Goal: Transaction & Acquisition: Purchase product/service

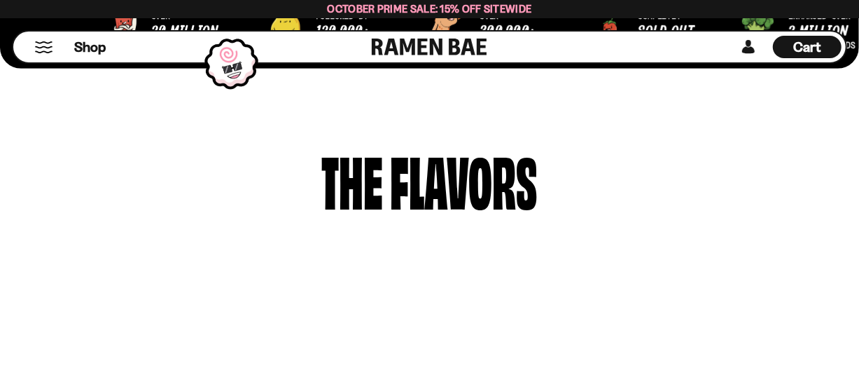
scroll to position [607, 0]
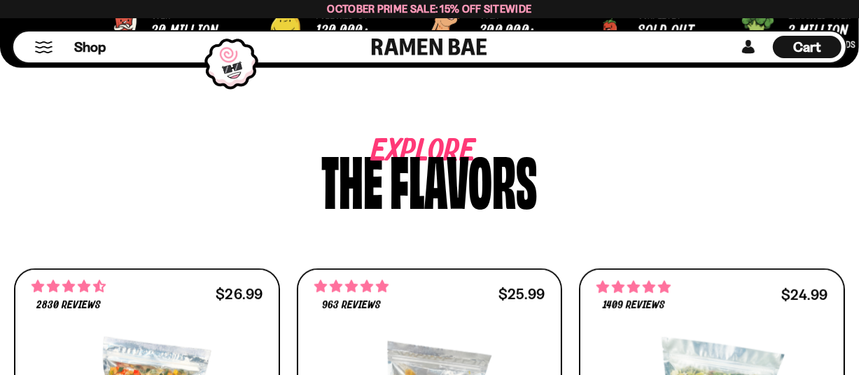
click at [746, 47] on link at bounding box center [748, 47] width 21 height 22
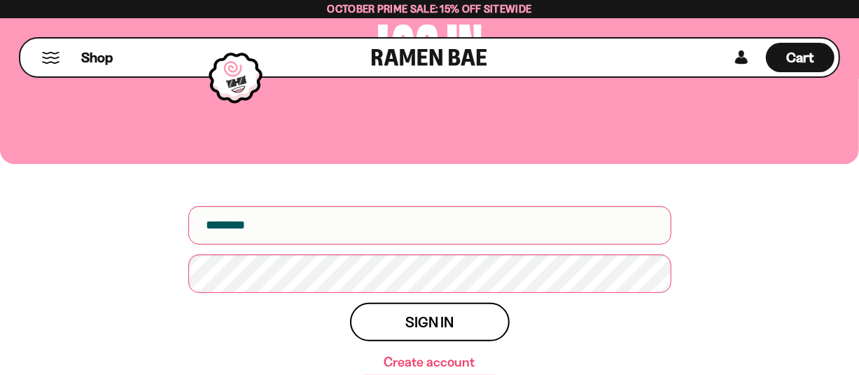
scroll to position [140, 0]
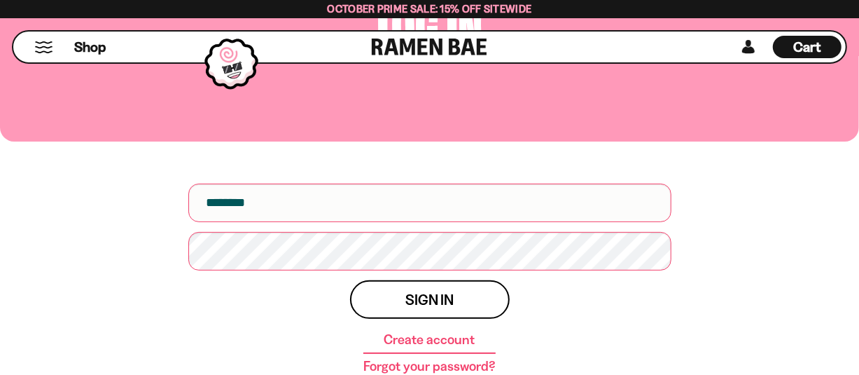
click at [188, 232] on div at bounding box center [188, 232] width 0 height 0
click at [361, 209] on input "email" at bounding box center [429, 203] width 483 height 39
click at [188, 232] on div at bounding box center [188, 232] width 0 height 0
click at [733, 216] on div "Log in Username Password Sign in Create account Forgot your password?" at bounding box center [429, 157] width 859 height 558
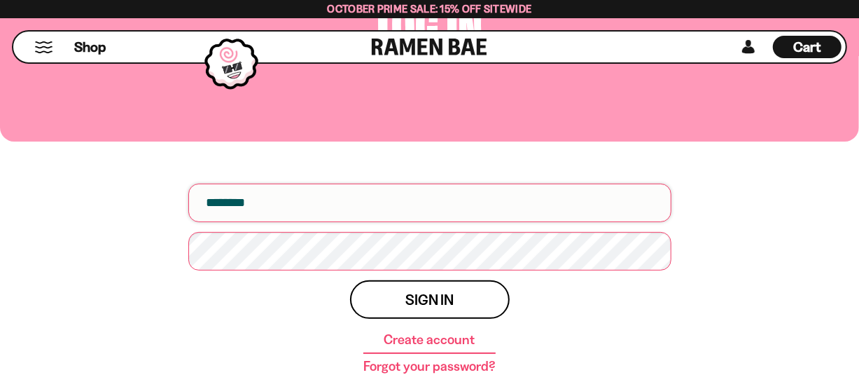
click at [244, 201] on input "email" at bounding box center [429, 203] width 483 height 39
click at [188, 232] on div at bounding box center [188, 232] width 0 height 0
click at [712, 279] on div "Log in Username *** Password Sign in Create account Forgot your password?" at bounding box center [429, 157] width 859 height 558
drag, startPoint x: 237, startPoint y: 205, endPoint x: 158, endPoint y: 200, distance: 80.0
click at [158, 200] on div "Log in Username *** Password Sign in Create account Forgot your password?" at bounding box center [429, 157] width 859 height 558
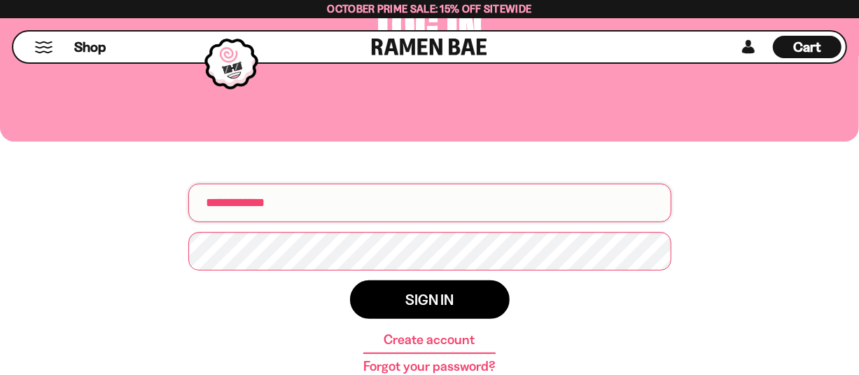
type input "**********"
click at [394, 308] on button "Sign in" at bounding box center [430, 299] width 160 height 39
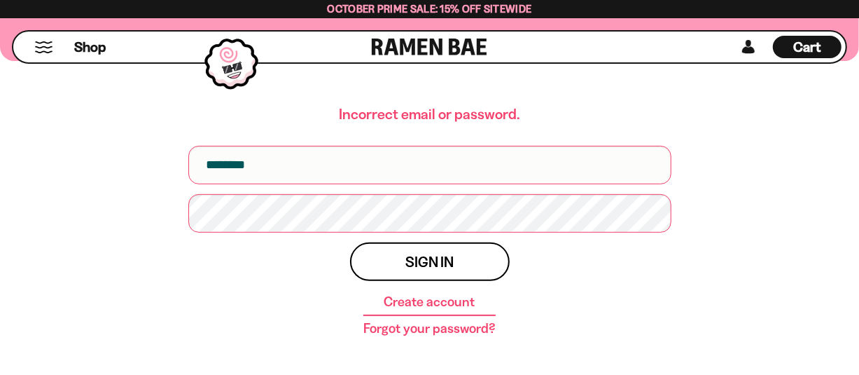
scroll to position [233, 0]
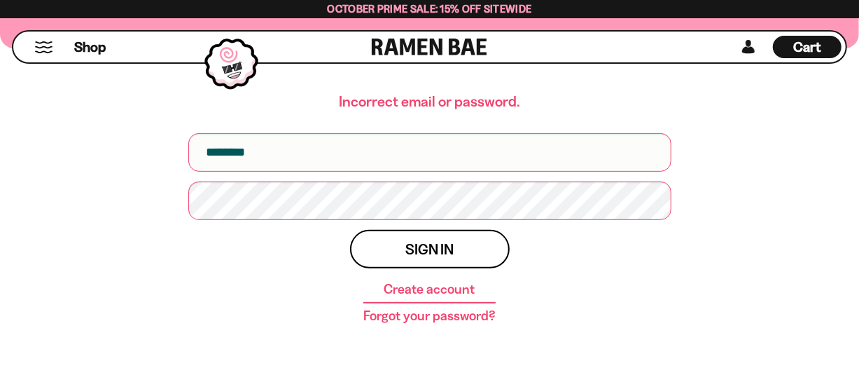
click at [188, 181] on div at bounding box center [188, 181] width 0 height 0
click at [301, 153] on input "email" at bounding box center [429, 152] width 483 height 39
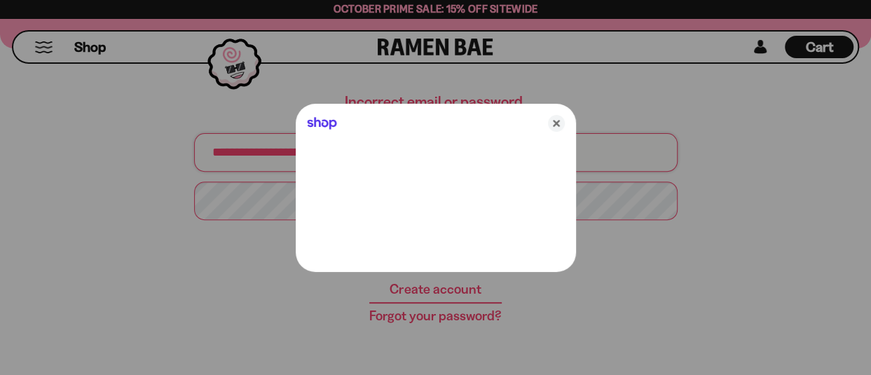
type input "**********"
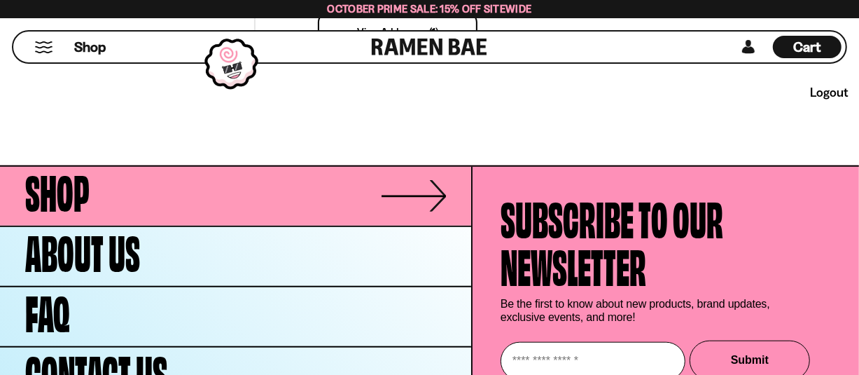
scroll to position [607, 0]
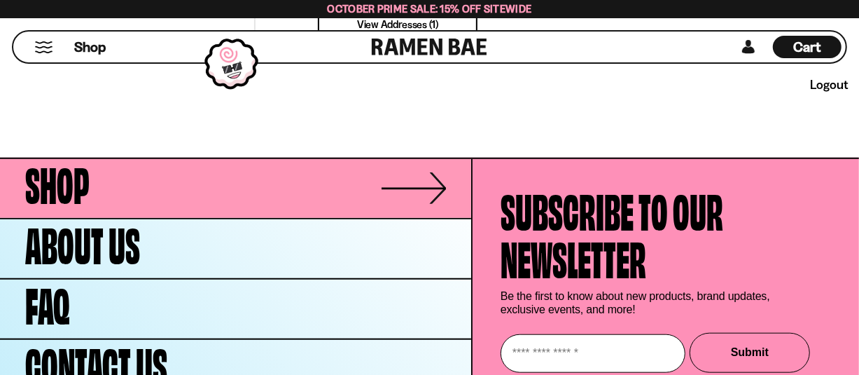
click at [121, 182] on link "Shop" at bounding box center [235, 188] width 471 height 59
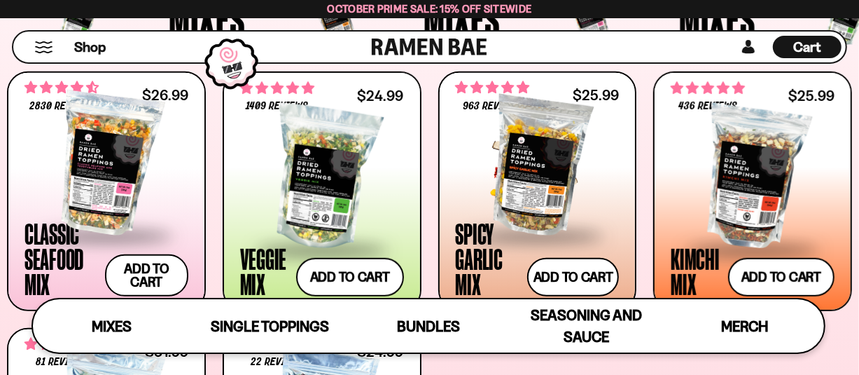
scroll to position [467, 0]
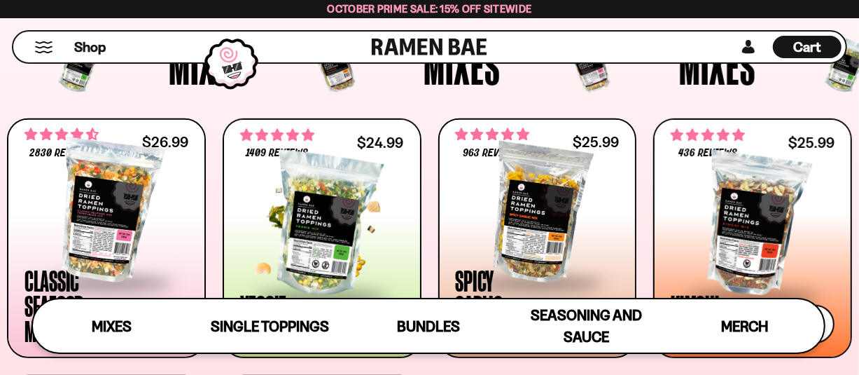
click at [389, 214] on div at bounding box center [322, 225] width 164 height 140
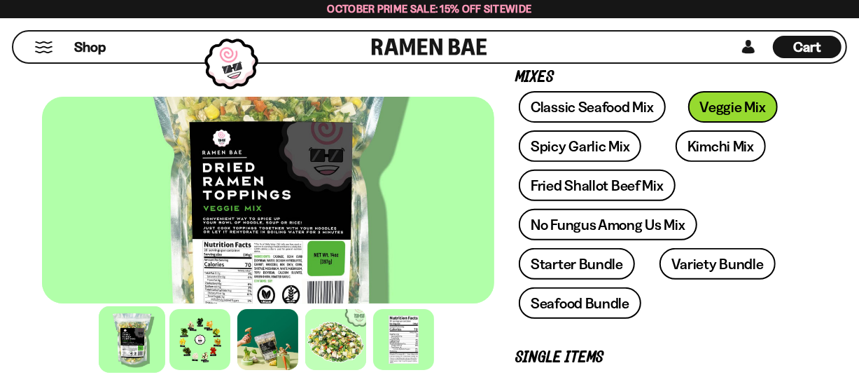
scroll to position [233, 0]
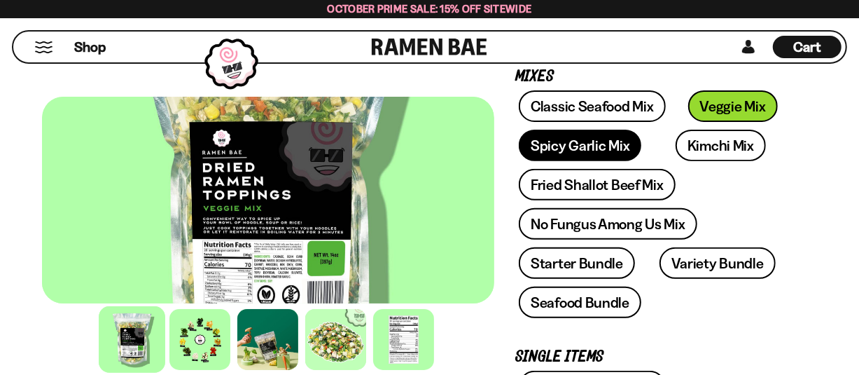
click at [586, 133] on link "Spicy Garlic Mix" at bounding box center [580, 146] width 123 height 32
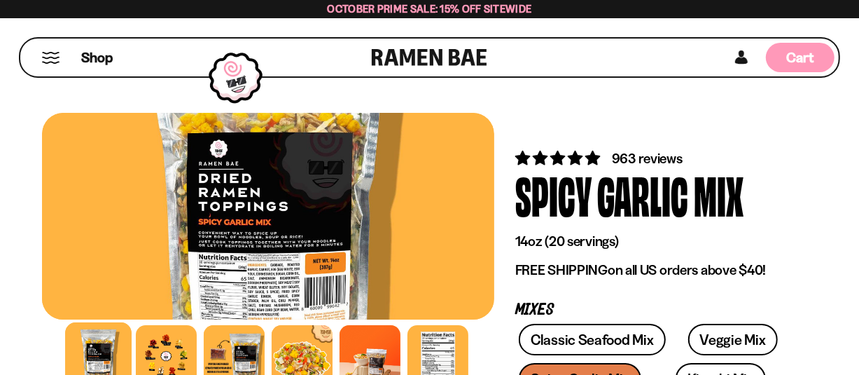
click at [803, 63] on span "Cart" at bounding box center [800, 57] width 27 height 17
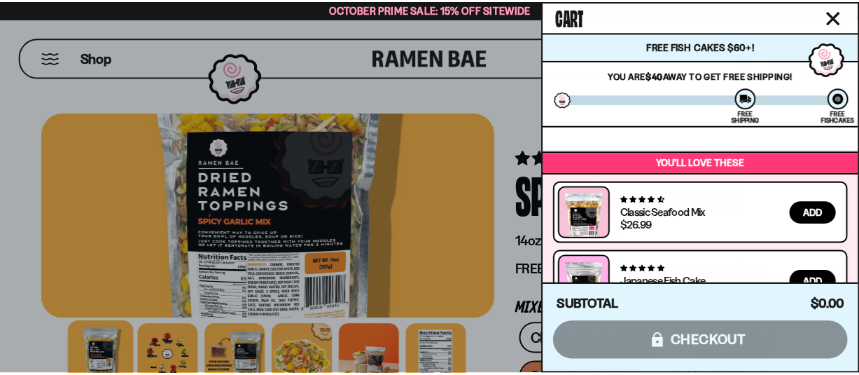
scroll to position [93, 0]
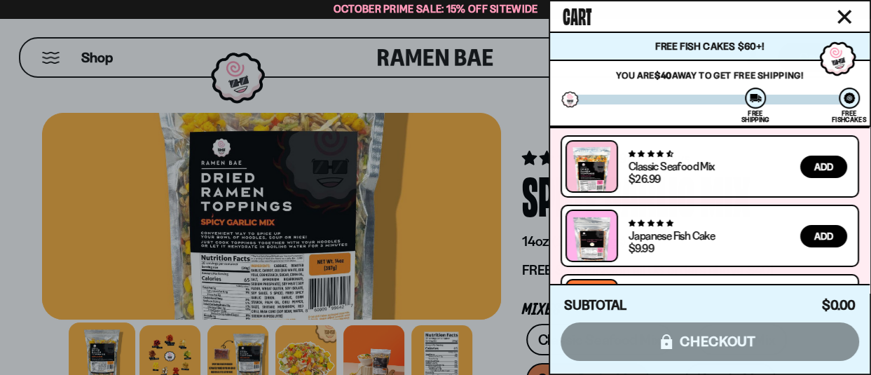
click at [139, 81] on div at bounding box center [435, 187] width 871 height 375
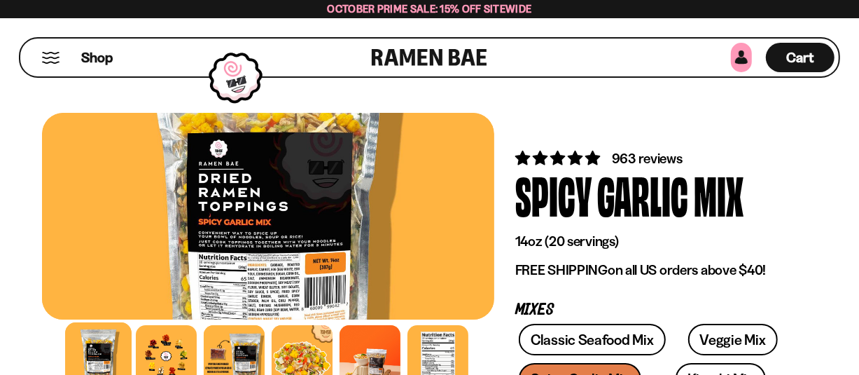
click at [746, 58] on link at bounding box center [741, 57] width 21 height 29
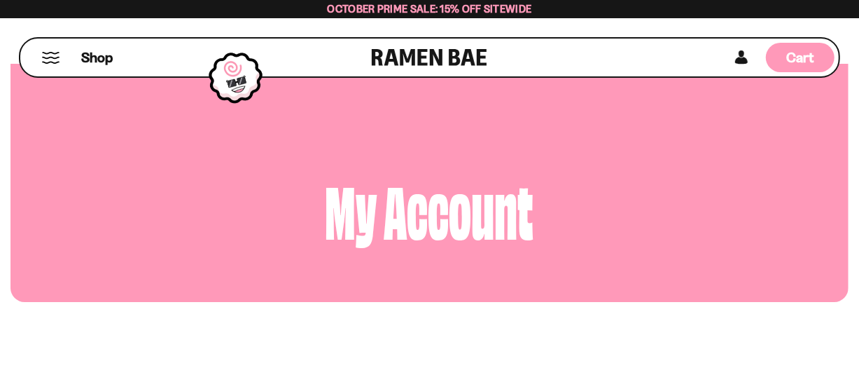
click at [805, 61] on span "Cart" at bounding box center [800, 57] width 27 height 17
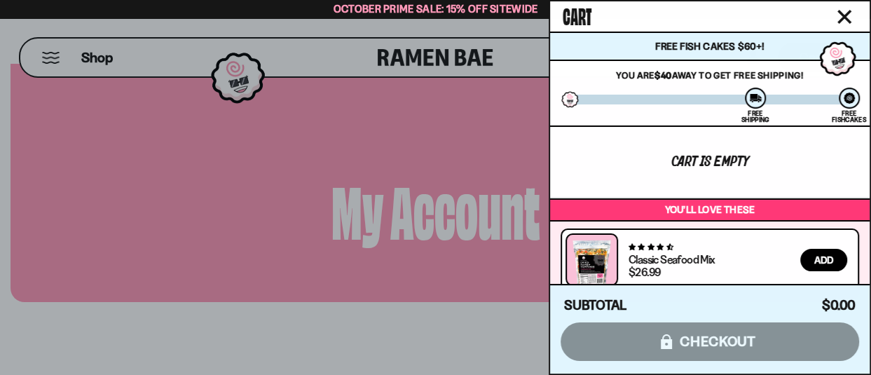
click at [841, 15] on icon "Close cart" at bounding box center [844, 17] width 13 height 13
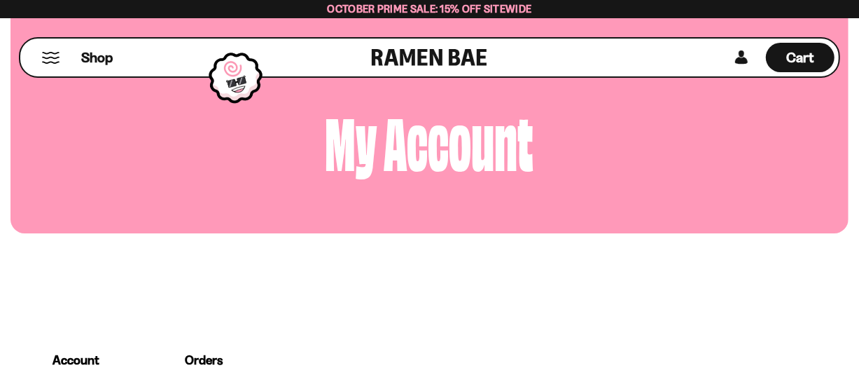
scroll to position [46, 0]
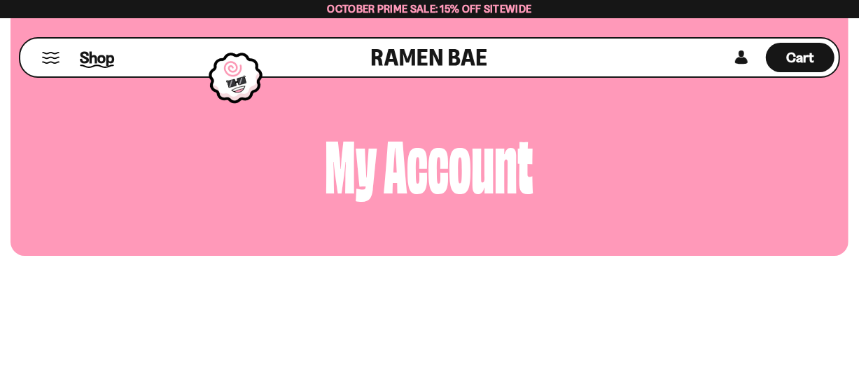
click at [99, 56] on span "Shop" at bounding box center [97, 57] width 34 height 21
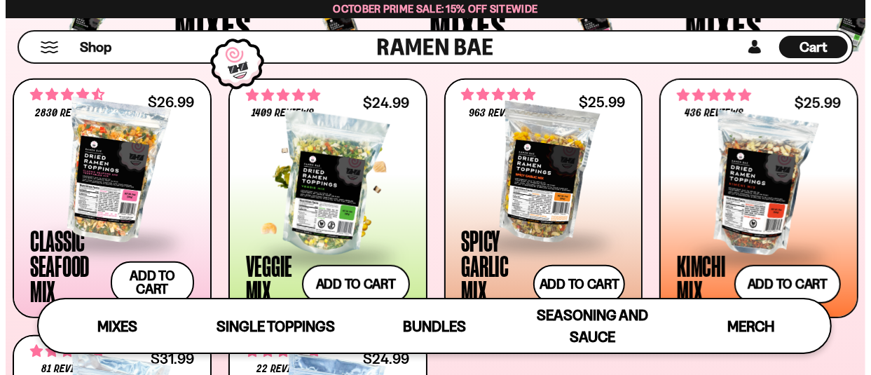
scroll to position [560, 0]
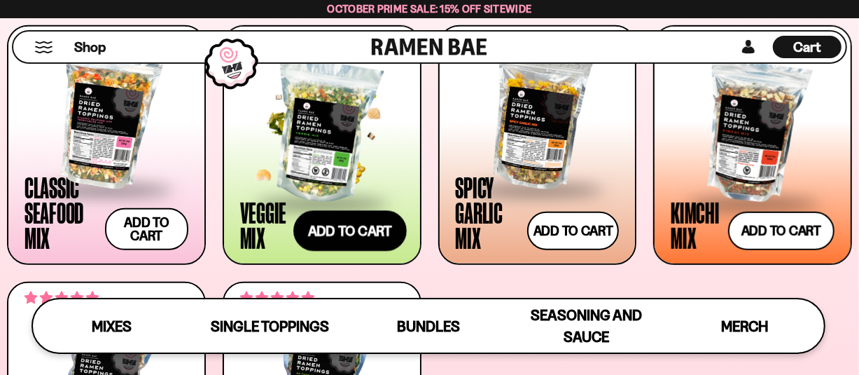
click at [336, 233] on button "Add to cart Add ― Regular price $24.99 Regular price Sale price $24.99 Unit pri…" at bounding box center [349, 231] width 113 height 41
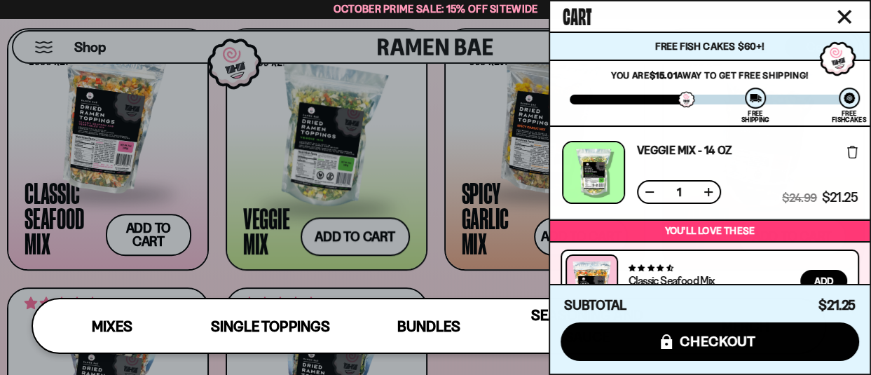
click at [848, 12] on icon "Close cart" at bounding box center [844, 17] width 13 height 13
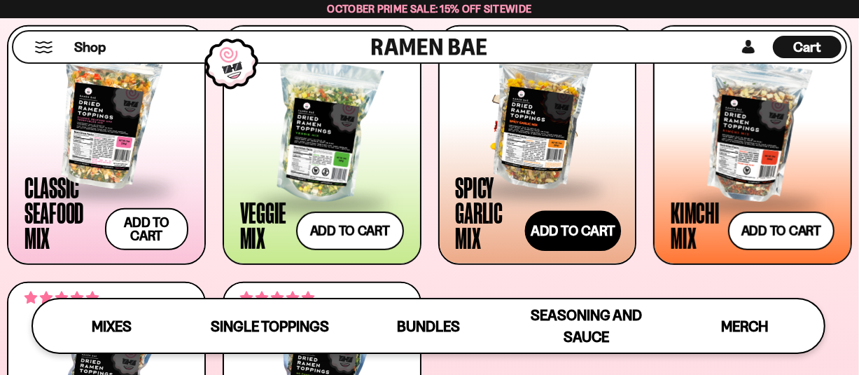
click at [572, 225] on button "Add to cart Add ― Regular price $25.99 Regular price Sale price $25.99 Unit pri…" at bounding box center [573, 231] width 96 height 41
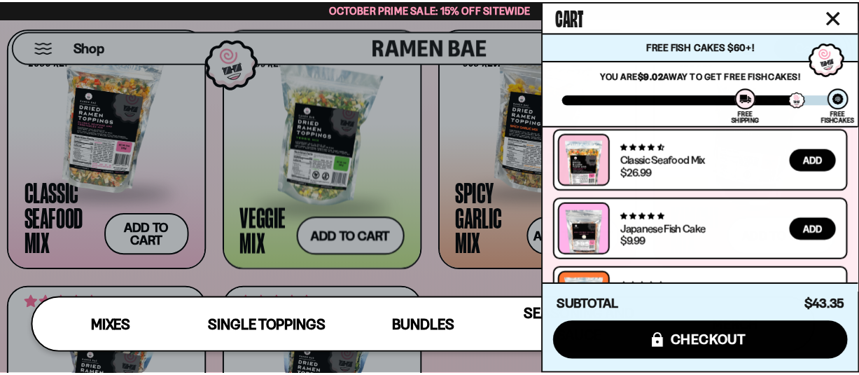
scroll to position [233, 0]
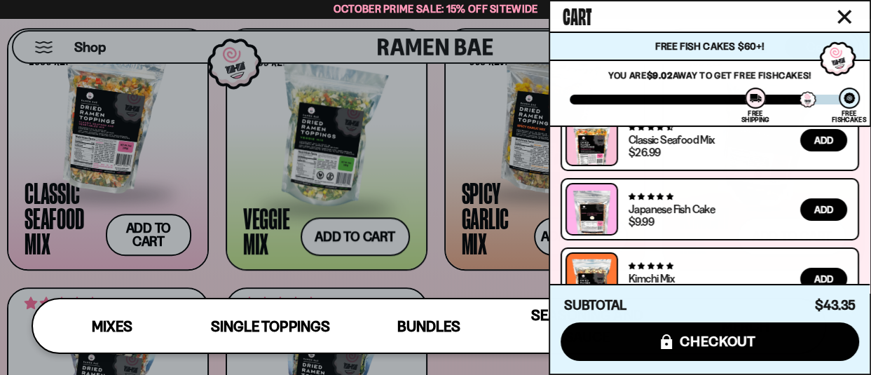
click at [838, 13] on icon "Close cart" at bounding box center [844, 17] width 14 height 14
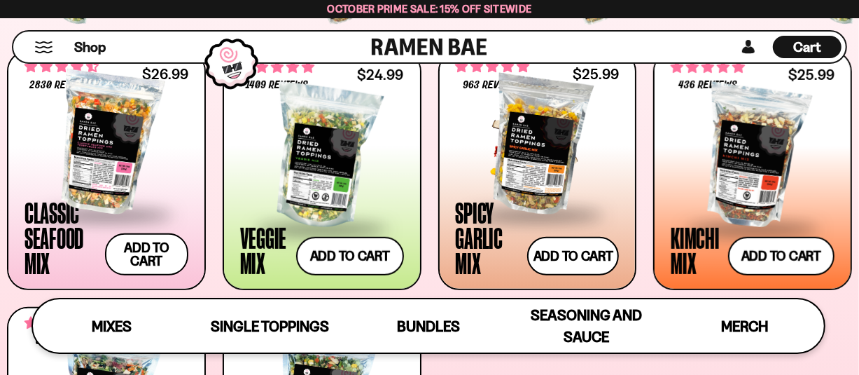
scroll to position [513, 0]
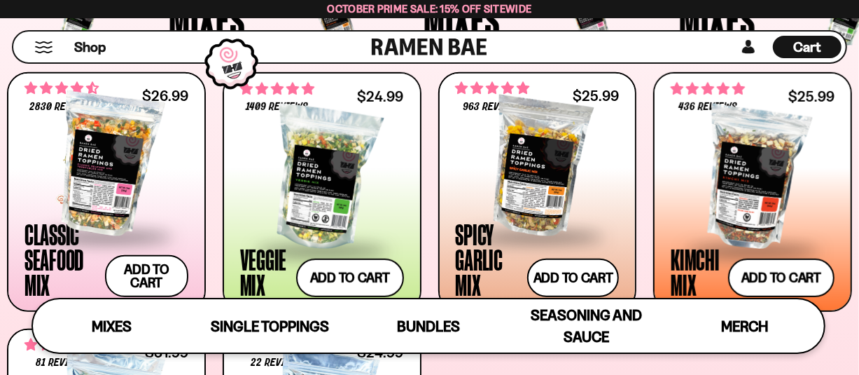
click at [118, 134] on div at bounding box center [107, 165] width 164 height 140
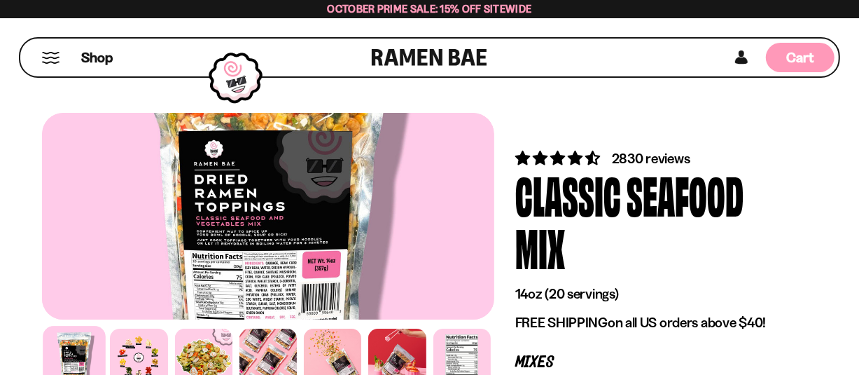
click at [799, 54] on span "Cart" at bounding box center [800, 57] width 27 height 17
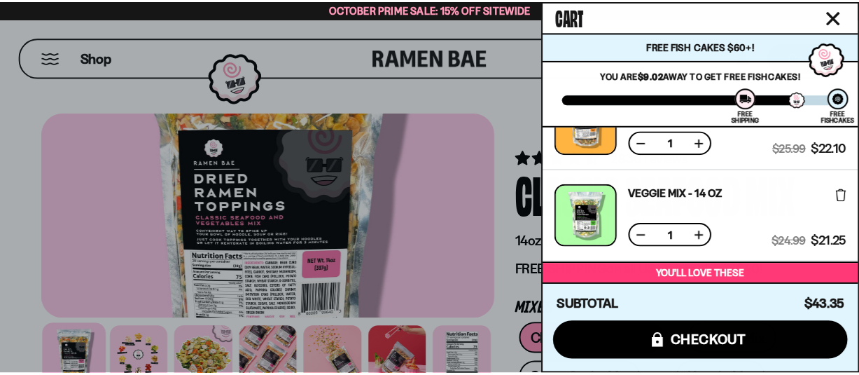
scroll to position [2, 0]
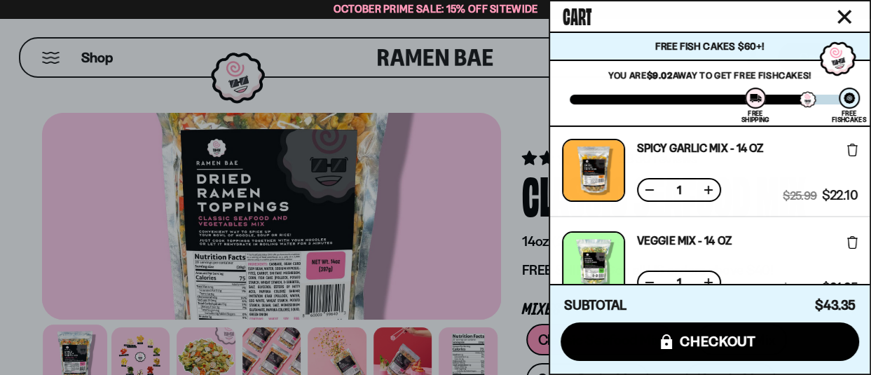
click at [852, 11] on button "Close cart" at bounding box center [844, 16] width 21 height 21
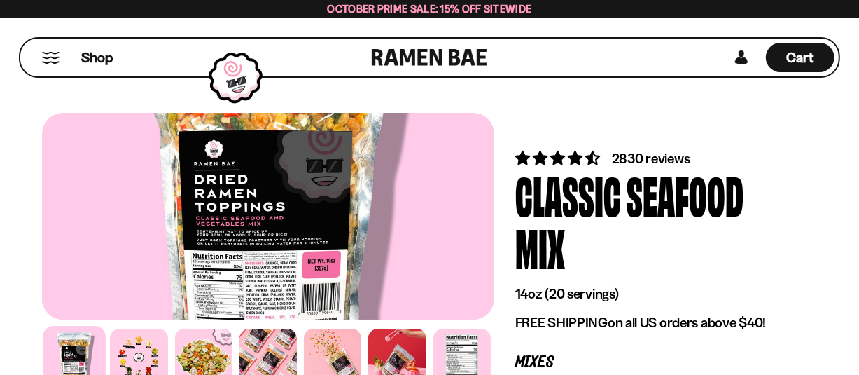
scroll to position [0, 0]
click at [104, 53] on span "Shop" at bounding box center [97, 57] width 34 height 21
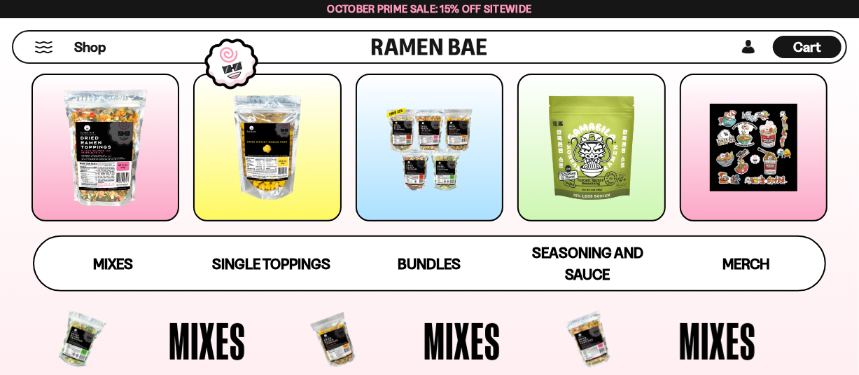
scroll to position [233, 0]
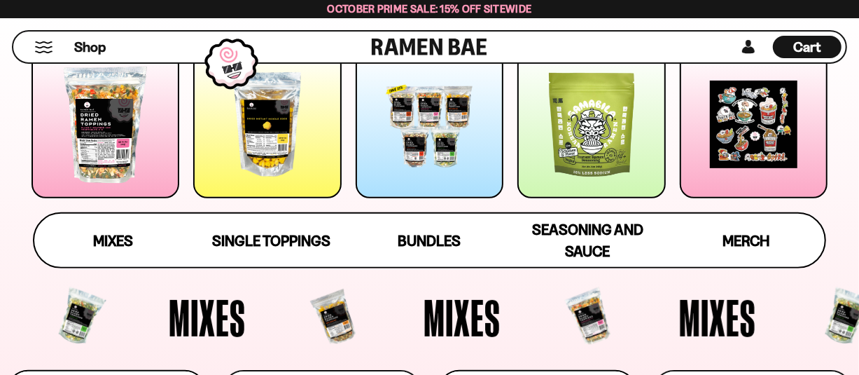
click at [150, 137] on div at bounding box center [106, 124] width 148 height 148
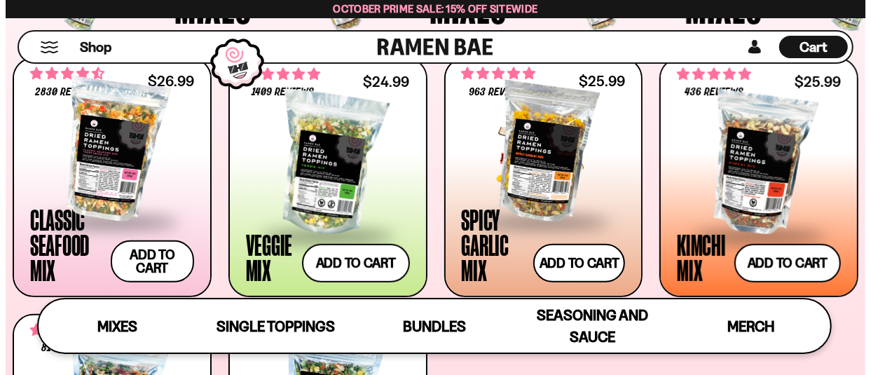
scroll to position [541, 0]
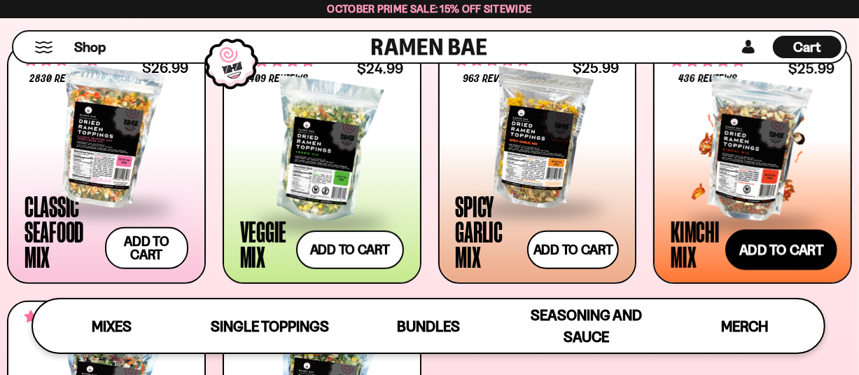
click at [789, 244] on button "Add to cart Add ― Regular price $25.99 Regular price Sale price $25.99 Unit pri…" at bounding box center [782, 250] width 112 height 41
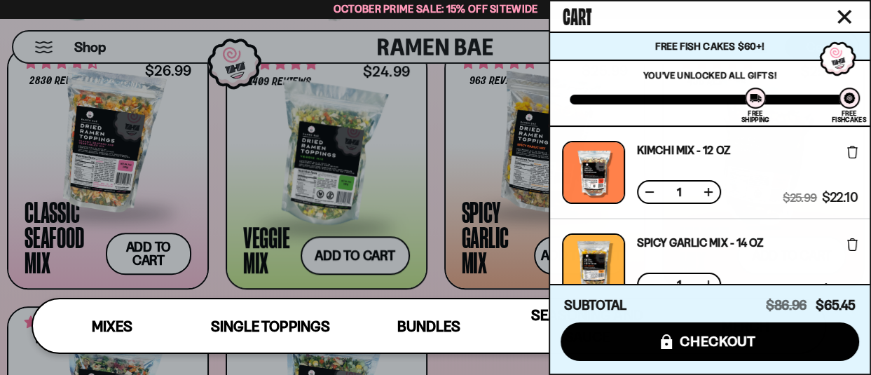
scroll to position [186, 0]
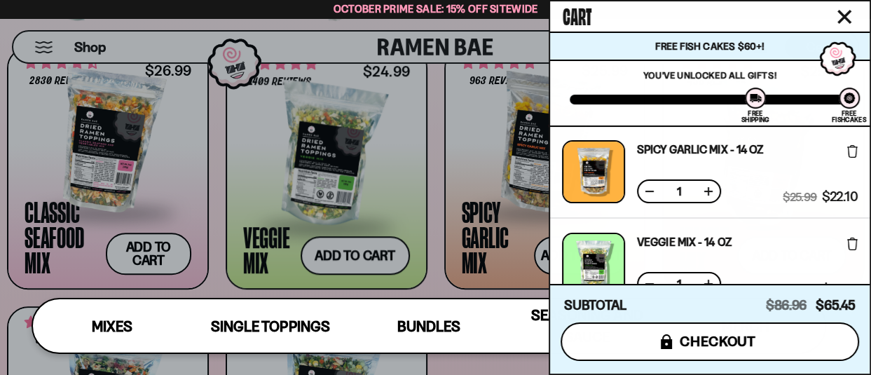
click at [722, 333] on span "checkout" at bounding box center [717, 340] width 76 height 15
